Goal: Communication & Community: Answer question/provide support

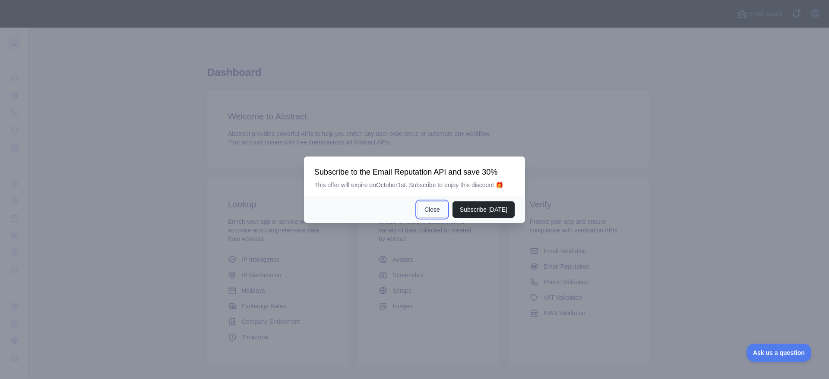
click at [440, 211] on button "Close" at bounding box center [432, 210] width 30 height 16
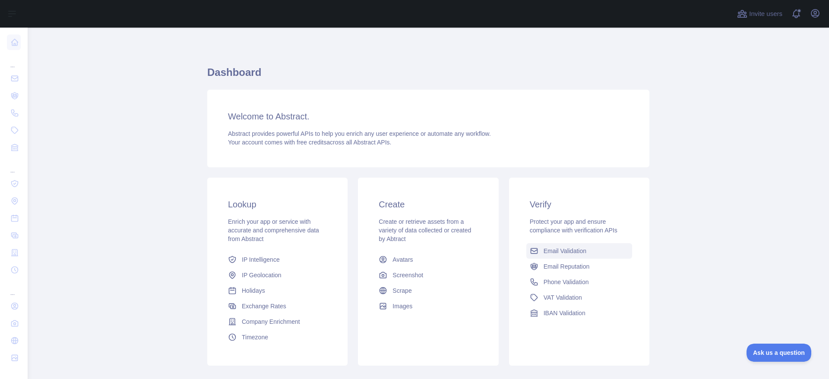
click at [564, 247] on span "Email Validation" at bounding box center [564, 251] width 43 height 9
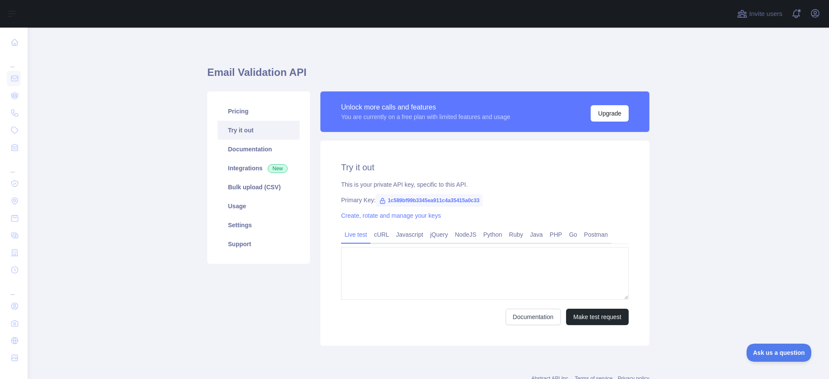
type textarea "**********"
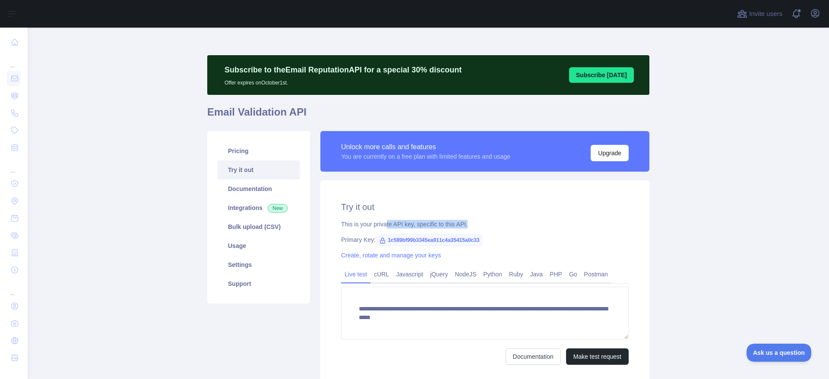
drag, startPoint x: 381, startPoint y: 225, endPoint x: 494, endPoint y: 224, distance: 113.1
click at [494, 224] on div "This is your private API key, specific to this API." at bounding box center [484, 224] width 287 height 9
click at [813, 16] on icon "button" at bounding box center [815, 13] width 8 height 8
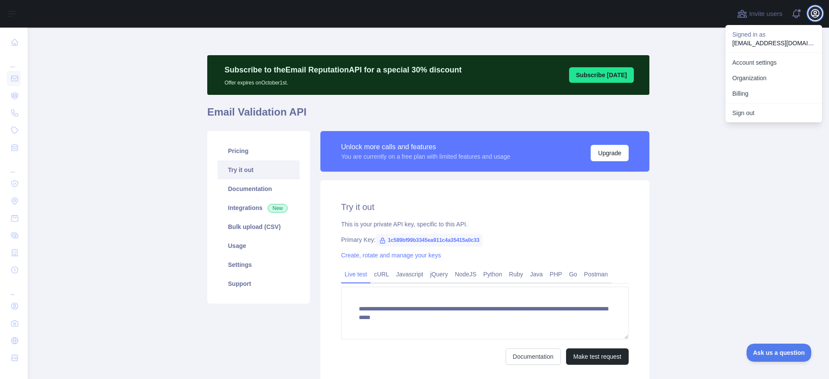
click at [813, 16] on icon "button" at bounding box center [815, 13] width 8 height 8
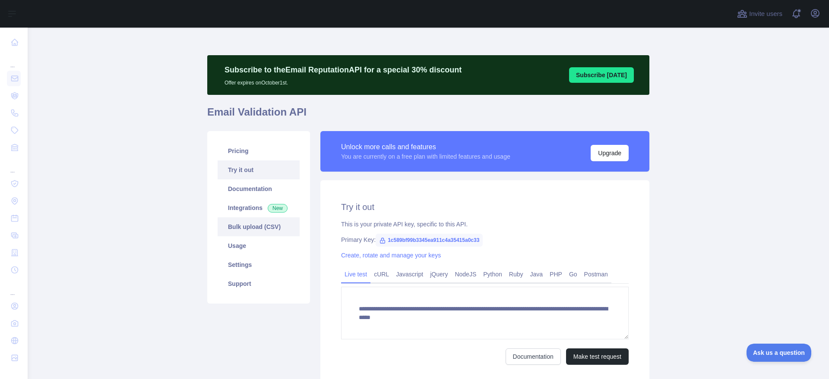
click at [258, 228] on link "Bulk upload (CSV)" at bounding box center [259, 227] width 82 height 19
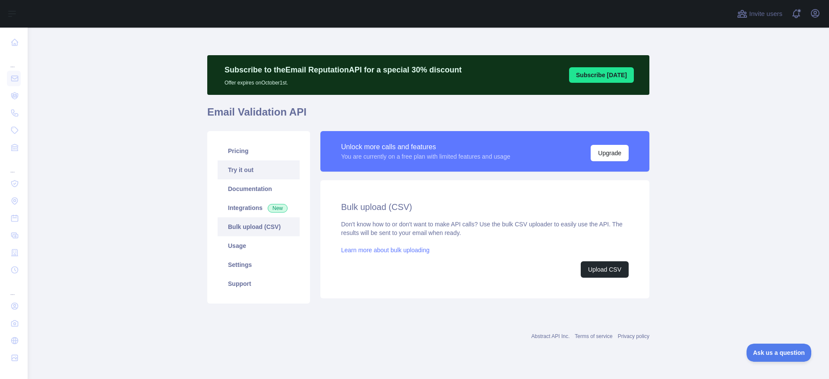
click at [246, 169] on link "Try it out" at bounding box center [259, 170] width 82 height 19
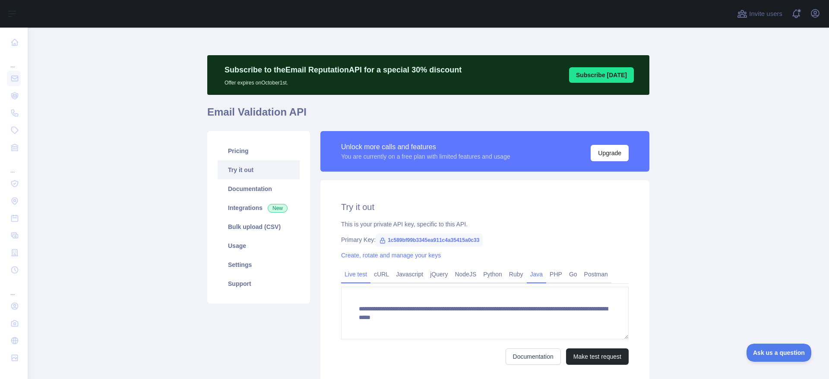
click at [527, 278] on link "Java" at bounding box center [537, 275] width 20 height 14
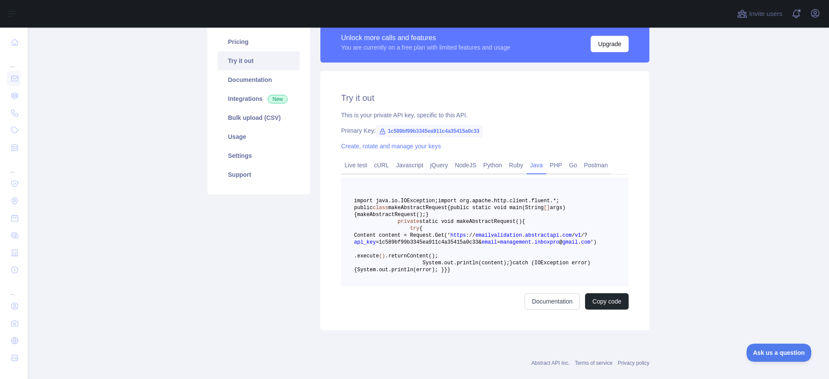
scroll to position [162, 0]
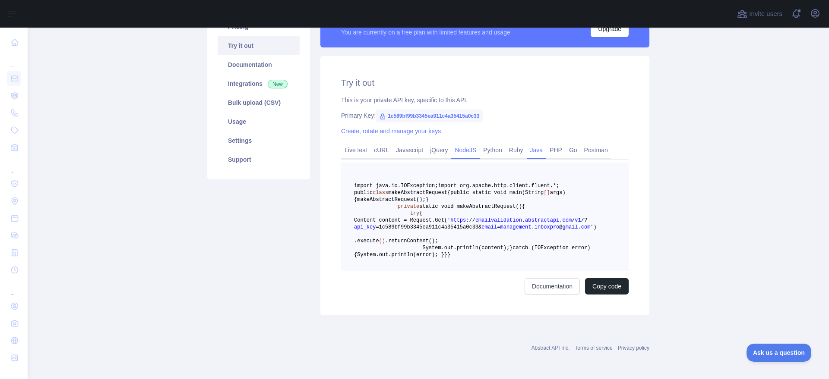
click at [458, 143] on link "NodeJS" at bounding box center [465, 150] width 28 height 14
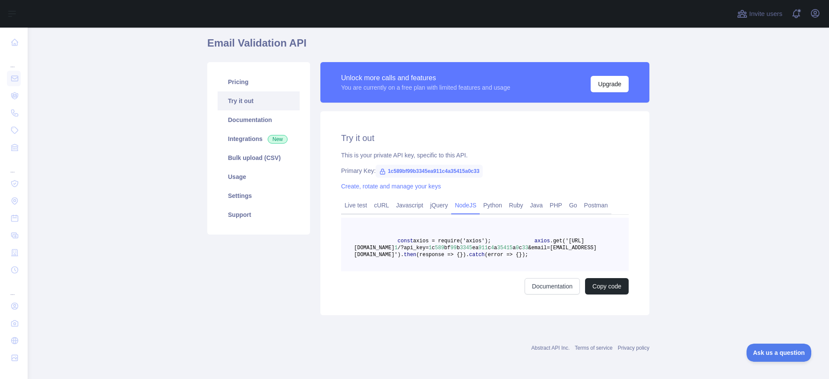
scroll to position [97, 0]
click at [401, 199] on link "Javascript" at bounding box center [409, 206] width 34 height 14
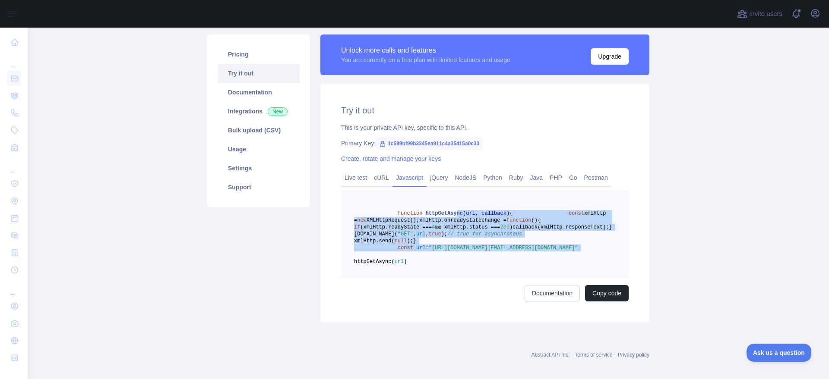
drag, startPoint x: 443, startPoint y: 211, endPoint x: 457, endPoint y: 297, distance: 87.5
click at [457, 278] on pre "function httpGetAsync ( url, callback ) { const xmlHttp = new XMLHttpRequest();…" at bounding box center [484, 234] width 287 height 88
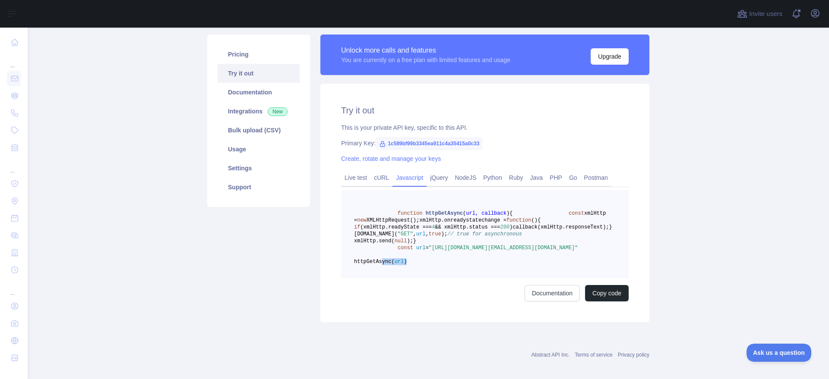
drag, startPoint x: 457, startPoint y: 303, endPoint x: 375, endPoint y: 305, distance: 81.6
click at [375, 278] on pre "function httpGetAsync ( url, callback ) { const xmlHttp = new XMLHttpRequest();…" at bounding box center [484, 234] width 287 height 88
click at [375, 265] on span "httpGetAsync(" at bounding box center [374, 262] width 41 height 6
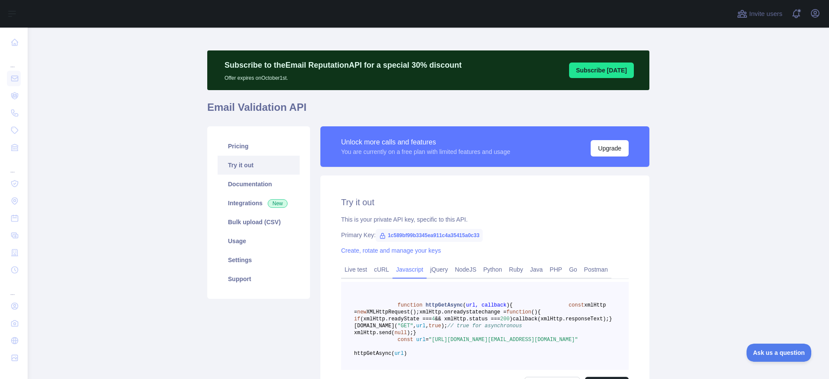
scroll to position [0, 0]
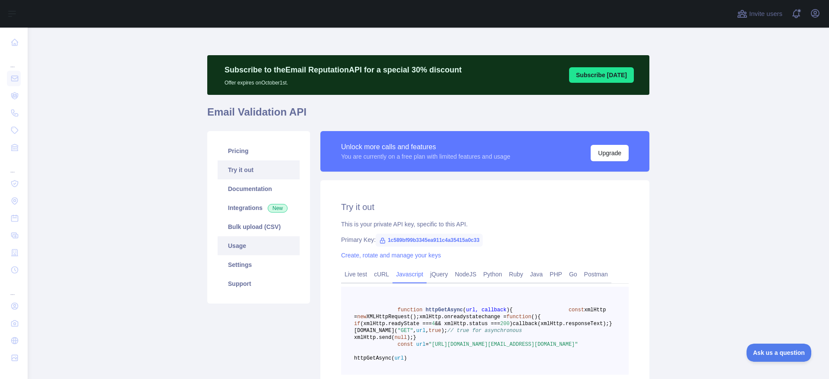
click at [237, 246] on link "Usage" at bounding box center [259, 245] width 82 height 19
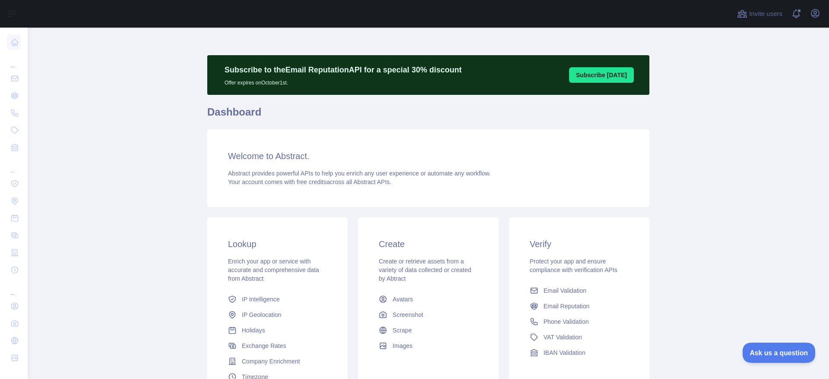
click at [766, 354] on span "Ask us a question" at bounding box center [774, 352] width 65 height 6
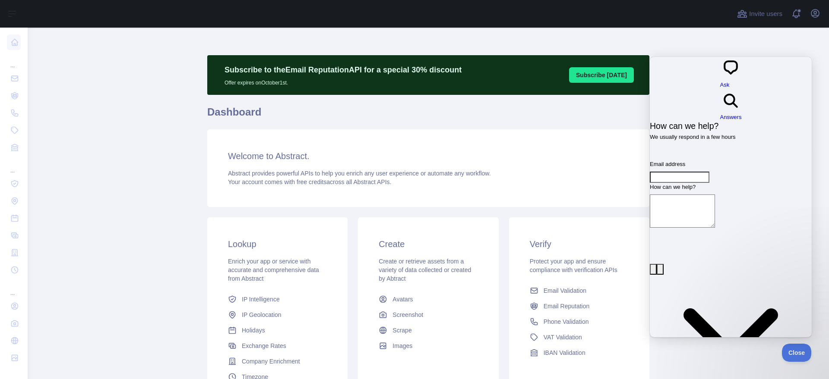
click at [691, 172] on input "Email address" at bounding box center [680, 177] width 60 height 11
type input "**********"
click at [699, 195] on textarea "How can we help?" at bounding box center [682, 211] width 65 height 33
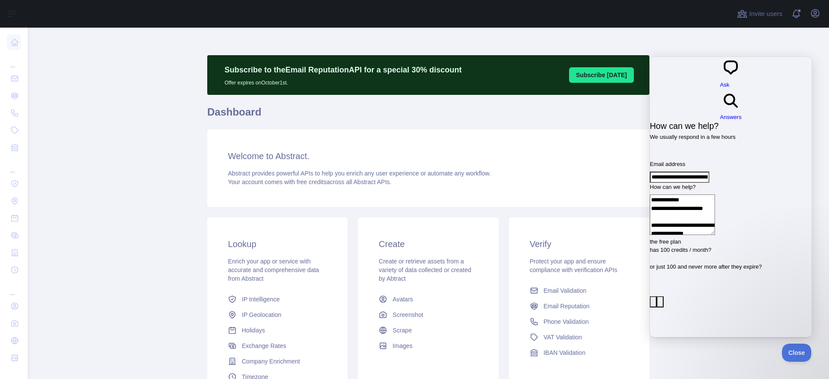
type textarea "**********"
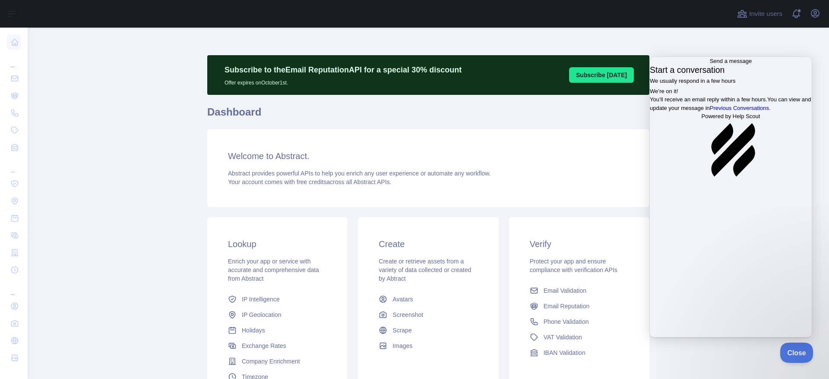
click at [795, 353] on span "Close" at bounding box center [793, 352] width 29 height 6
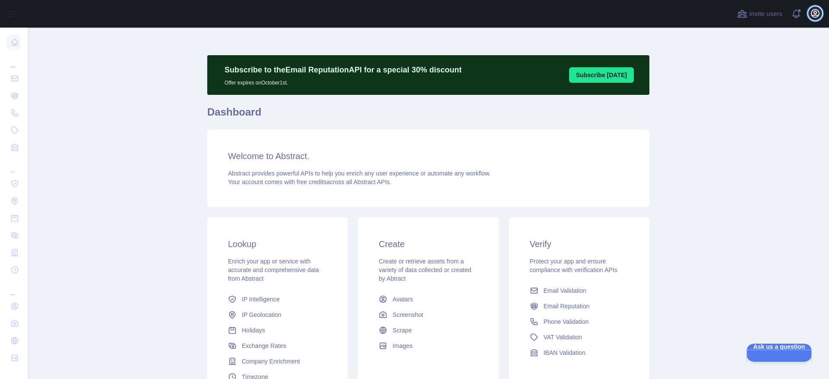
click at [813, 8] on icon "button" at bounding box center [815, 13] width 10 height 10
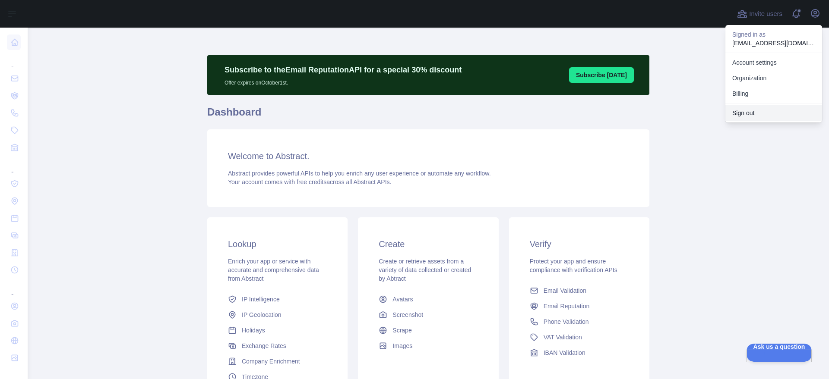
click at [747, 114] on button "Sign out" at bounding box center [773, 113] width 97 height 16
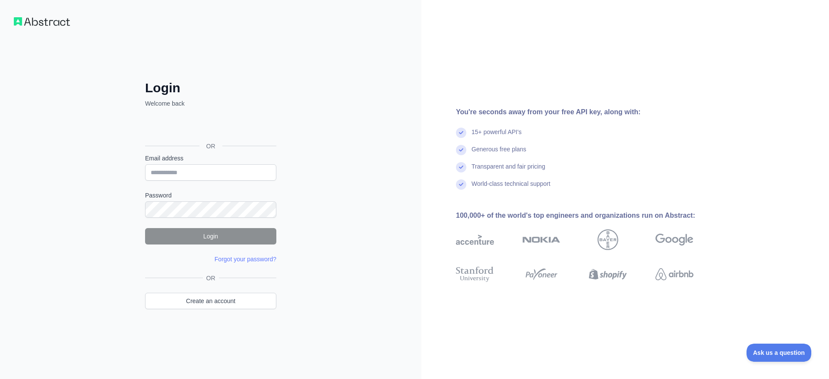
click at [49, 26] on div "Login Welcome back OR Email address Password Login Forgot your password? Please…" at bounding box center [210, 189] width 421 height 379
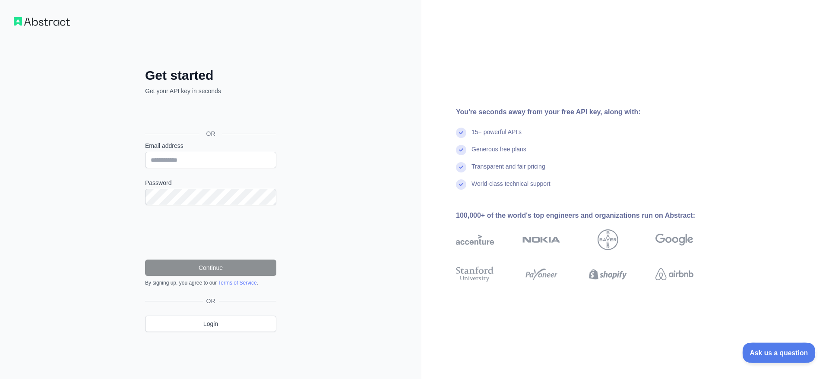
click at [773, 356] on button "Ask us a question" at bounding box center [774, 352] width 65 height 18
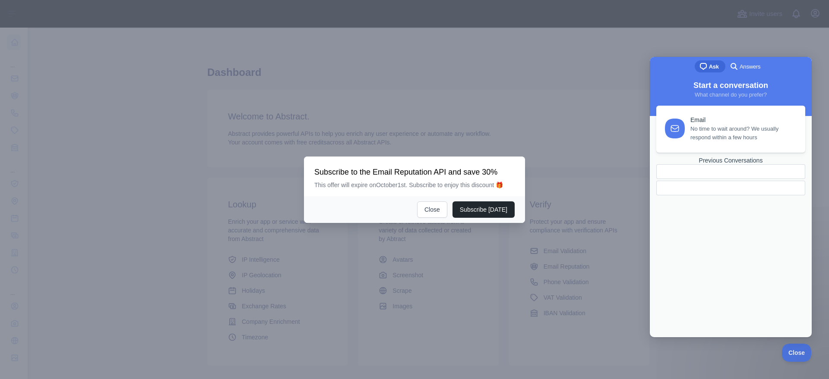
click at [710, 140] on span "No time to wait around? We usually respond within a few hours" at bounding box center [742, 133] width 105 height 17
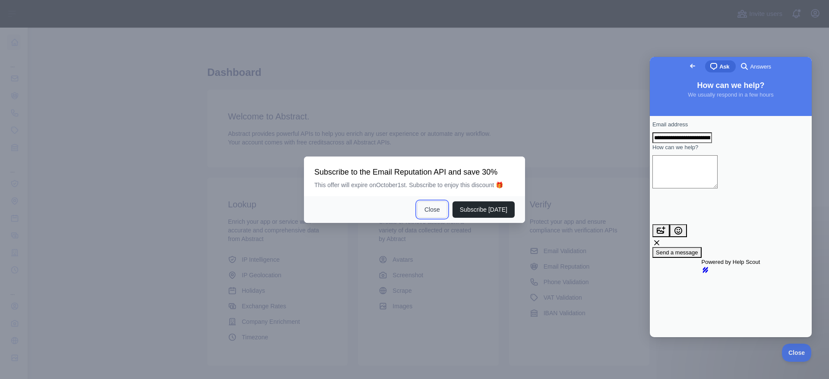
click at [438, 212] on button "Close" at bounding box center [432, 210] width 30 height 16
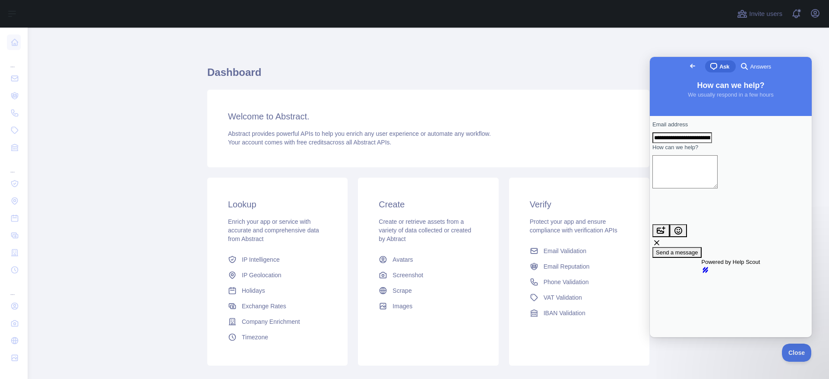
click at [687, 66] on span "Go back" at bounding box center [692, 66] width 10 height 10
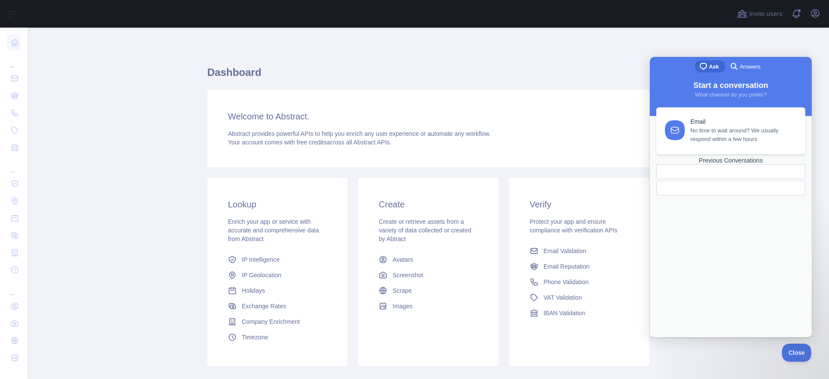
click at [733, 164] on div "Previous Conversations" at bounding box center [730, 160] width 149 height 7
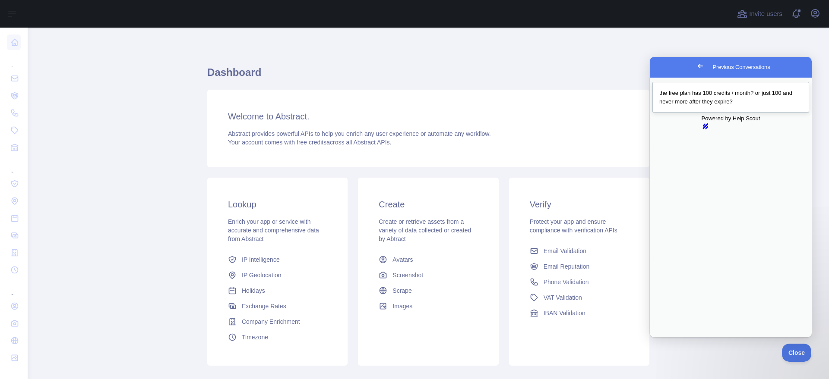
click at [697, 102] on span "the free plan has 100 credits / month? or just 100 and never more after they ex…" at bounding box center [725, 97] width 133 height 15
type textarea "**********"
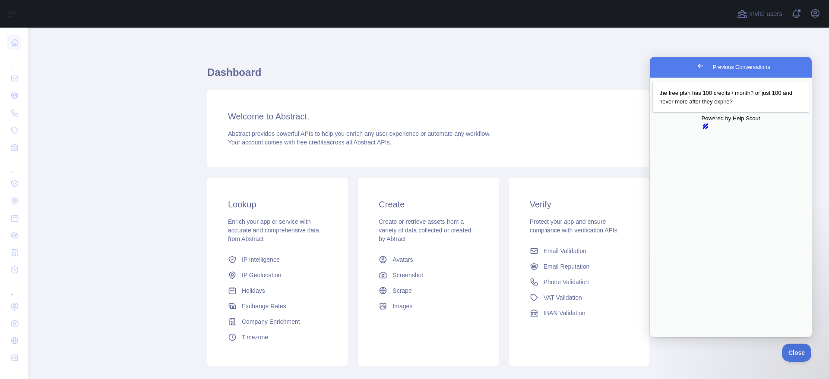
scroll to position [50, 0]
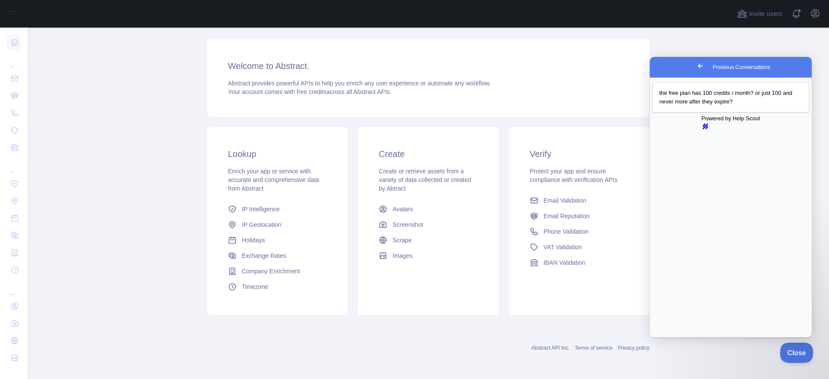
click at [783, 348] on button "Close" at bounding box center [793, 352] width 29 height 18
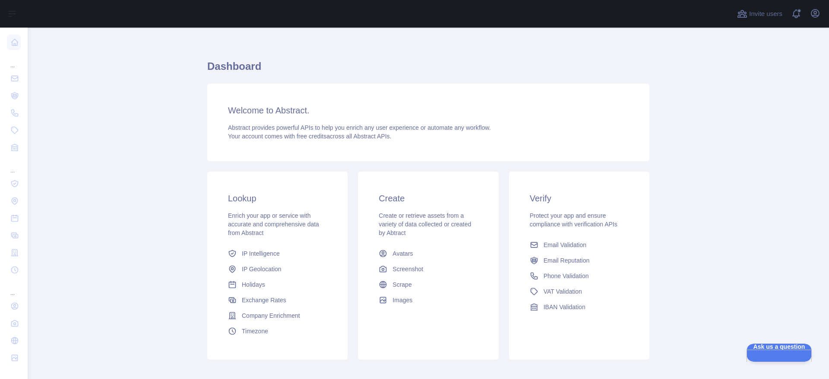
scroll to position [0, 0]
